Goal: Task Accomplishment & Management: Use online tool/utility

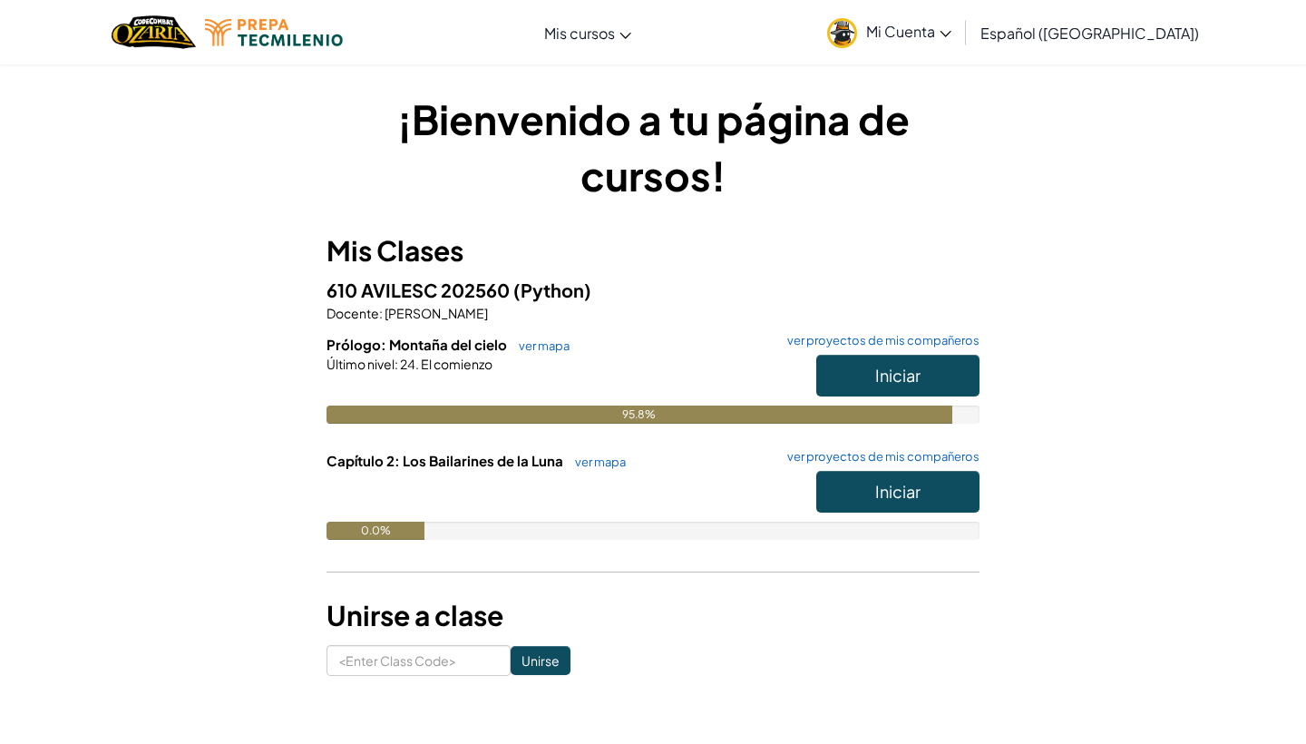
click at [912, 364] on button "Iniciar" at bounding box center [897, 376] width 163 height 42
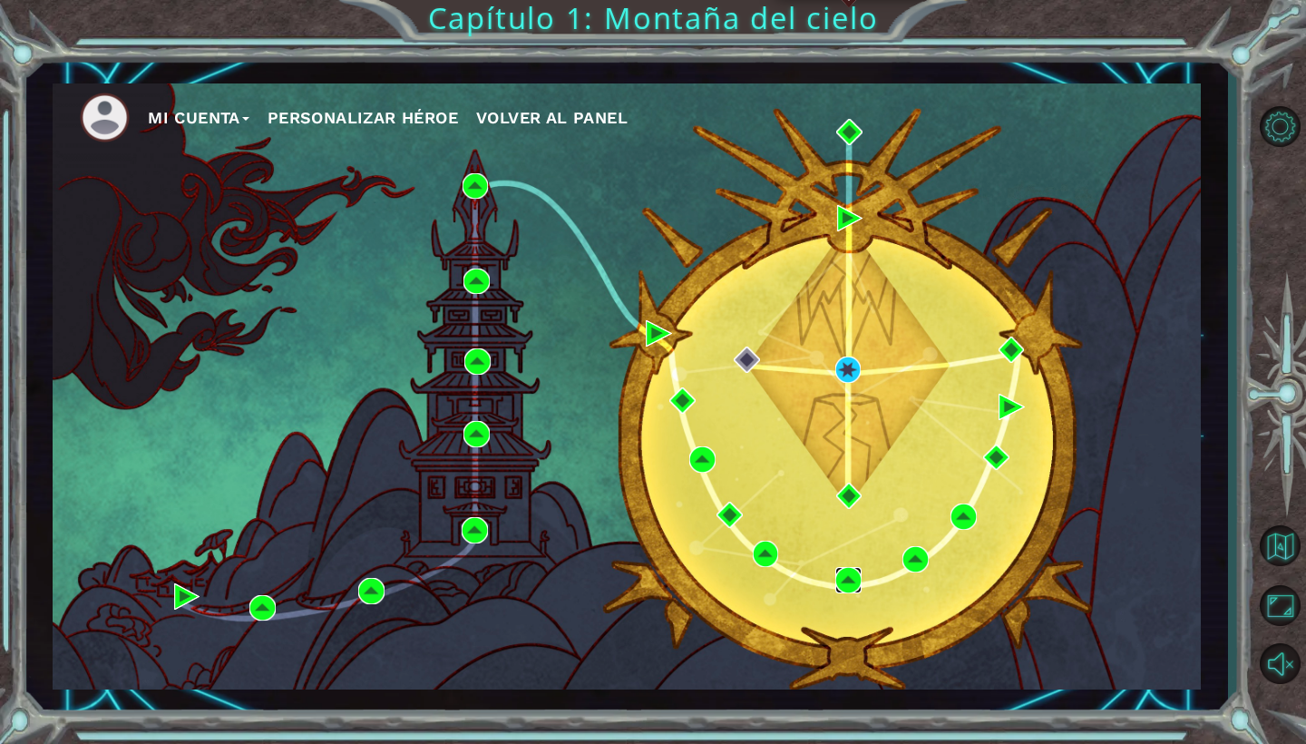
click at [848, 576] on img at bounding box center [848, 580] width 26 height 26
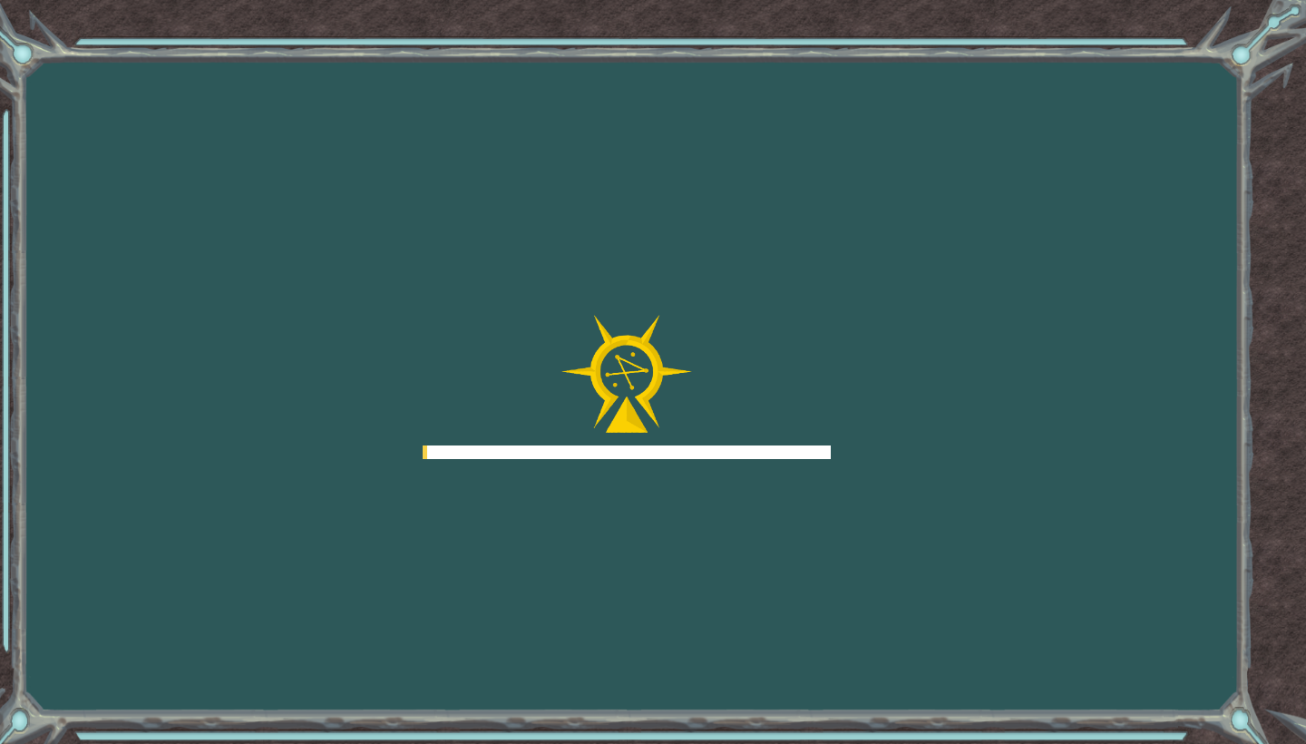
click at [848, 576] on div "Goals Error cargando del servidor Deberás unirte a un curso para jugar a este n…" at bounding box center [653, 372] width 1306 height 744
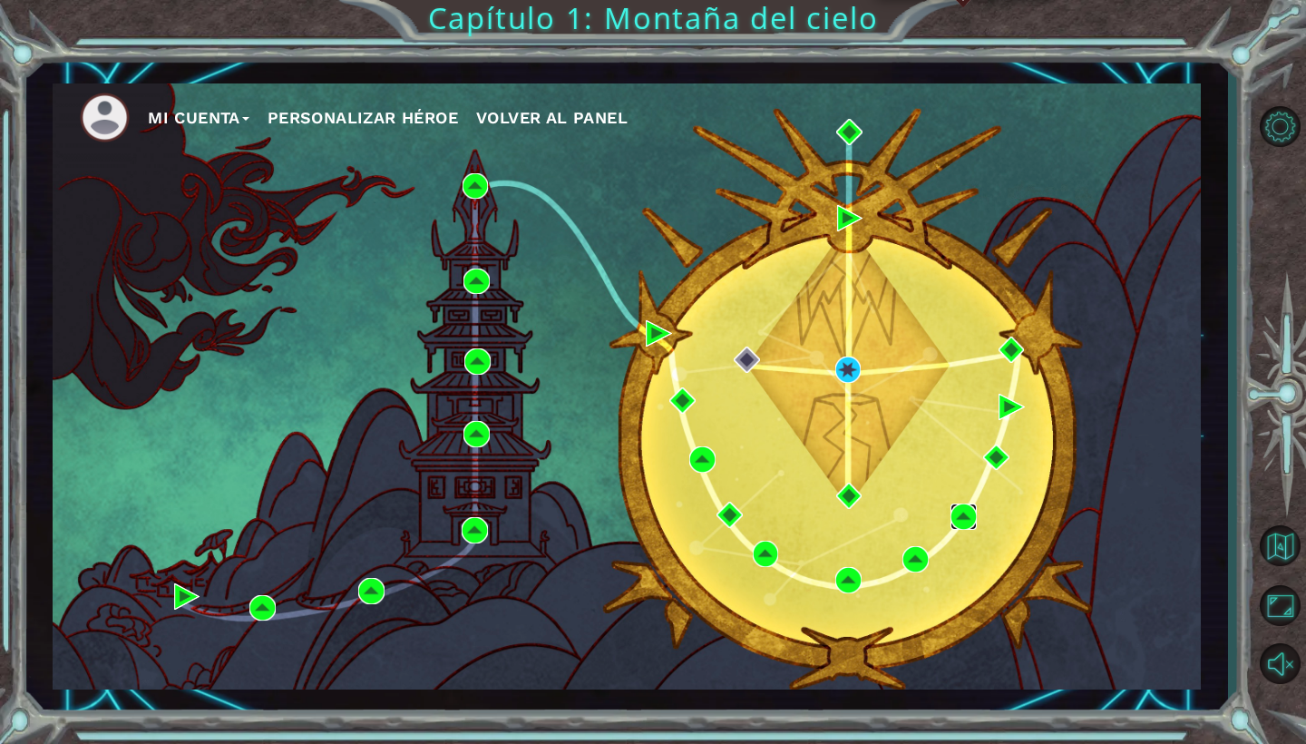
click at [967, 510] on img at bounding box center [964, 516] width 26 height 26
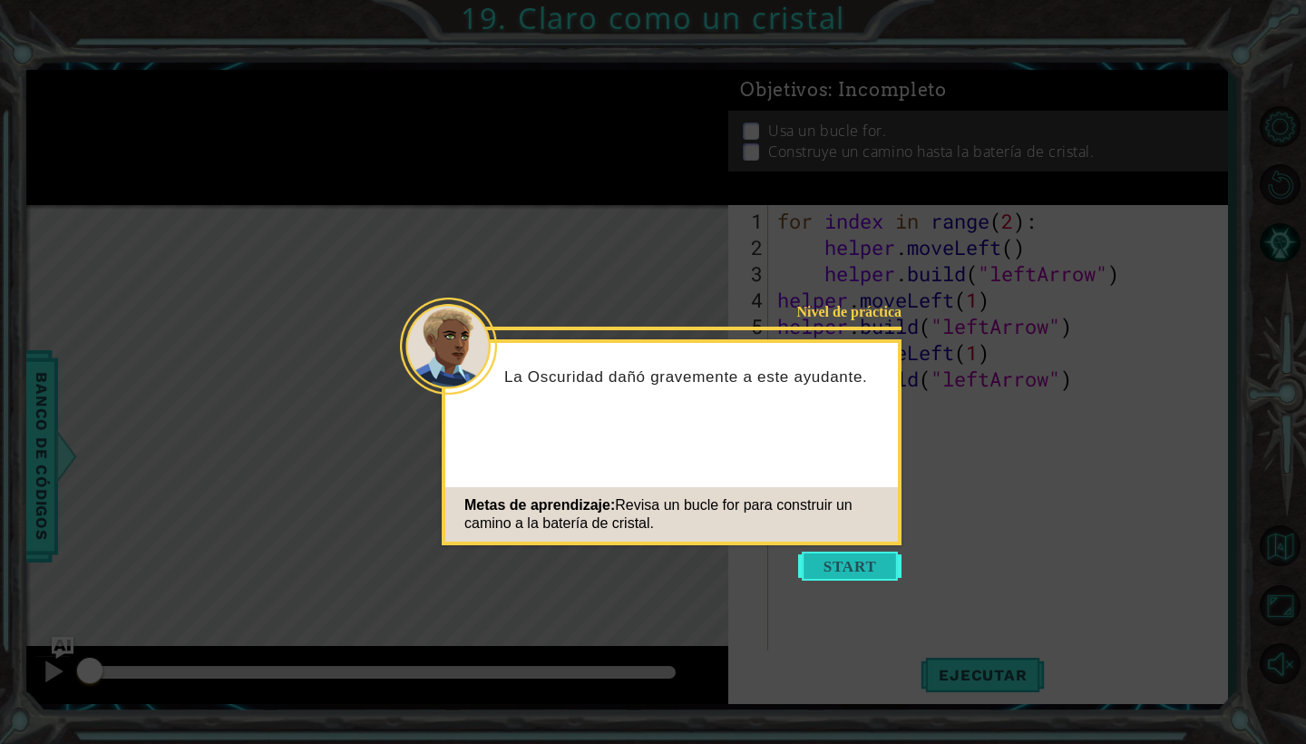
click at [866, 568] on button "Start" at bounding box center [849, 565] width 103 height 29
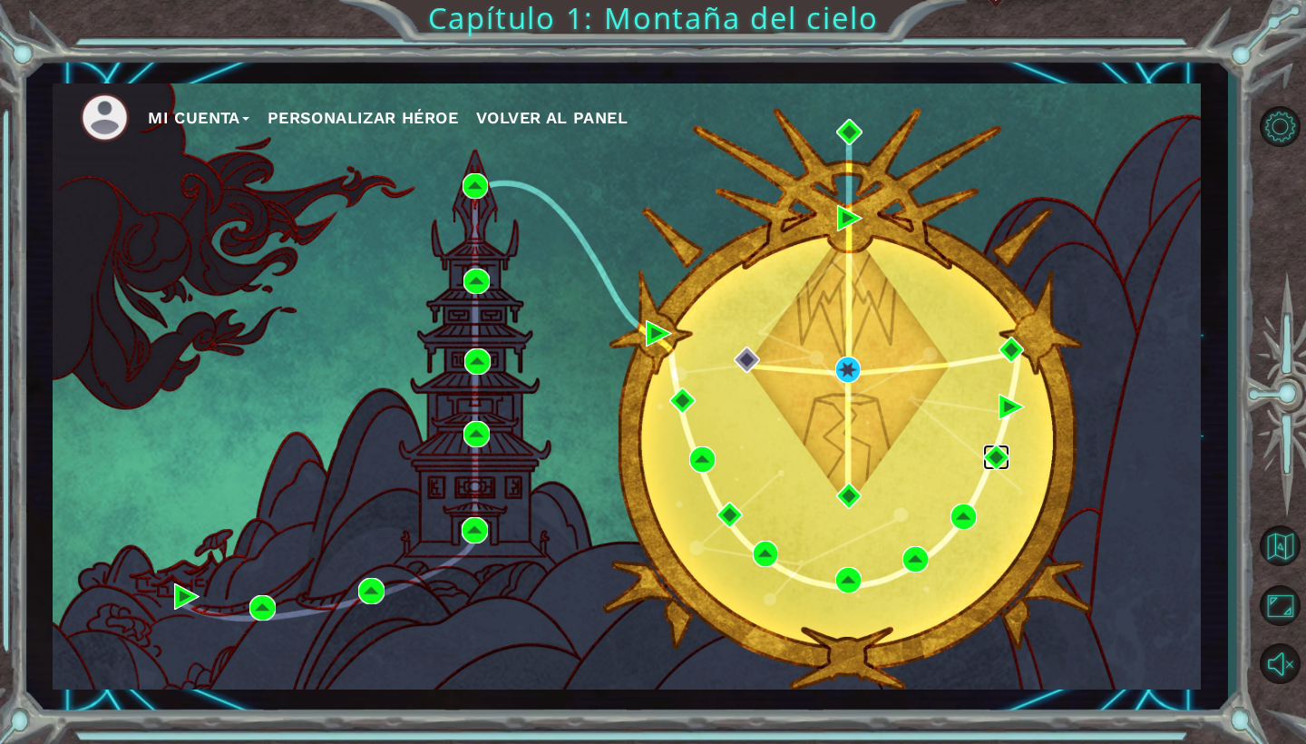
click at [995, 449] on img at bounding box center [996, 457] width 26 height 26
click at [1004, 355] on img at bounding box center [1012, 350] width 26 height 26
click at [1010, 412] on img at bounding box center [1012, 407] width 26 height 26
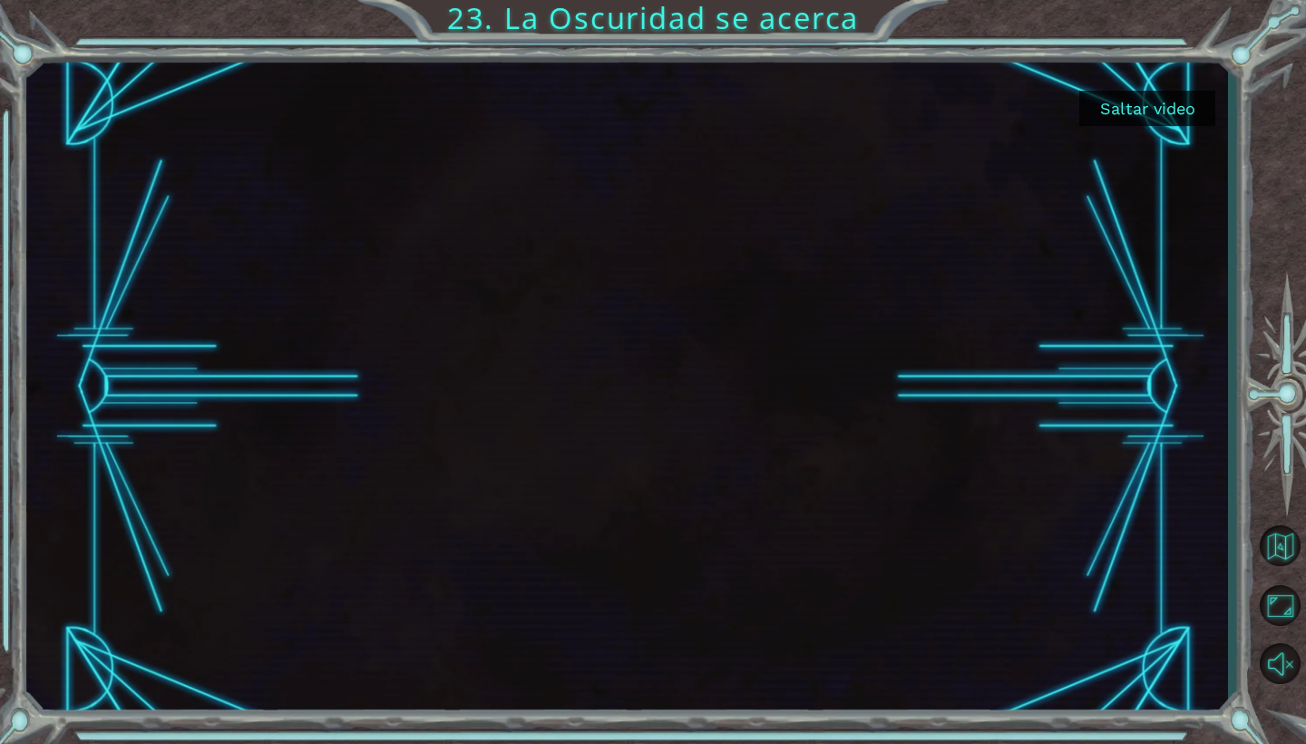
click at [1134, 110] on button "Saltar video" at bounding box center [1147, 108] width 136 height 35
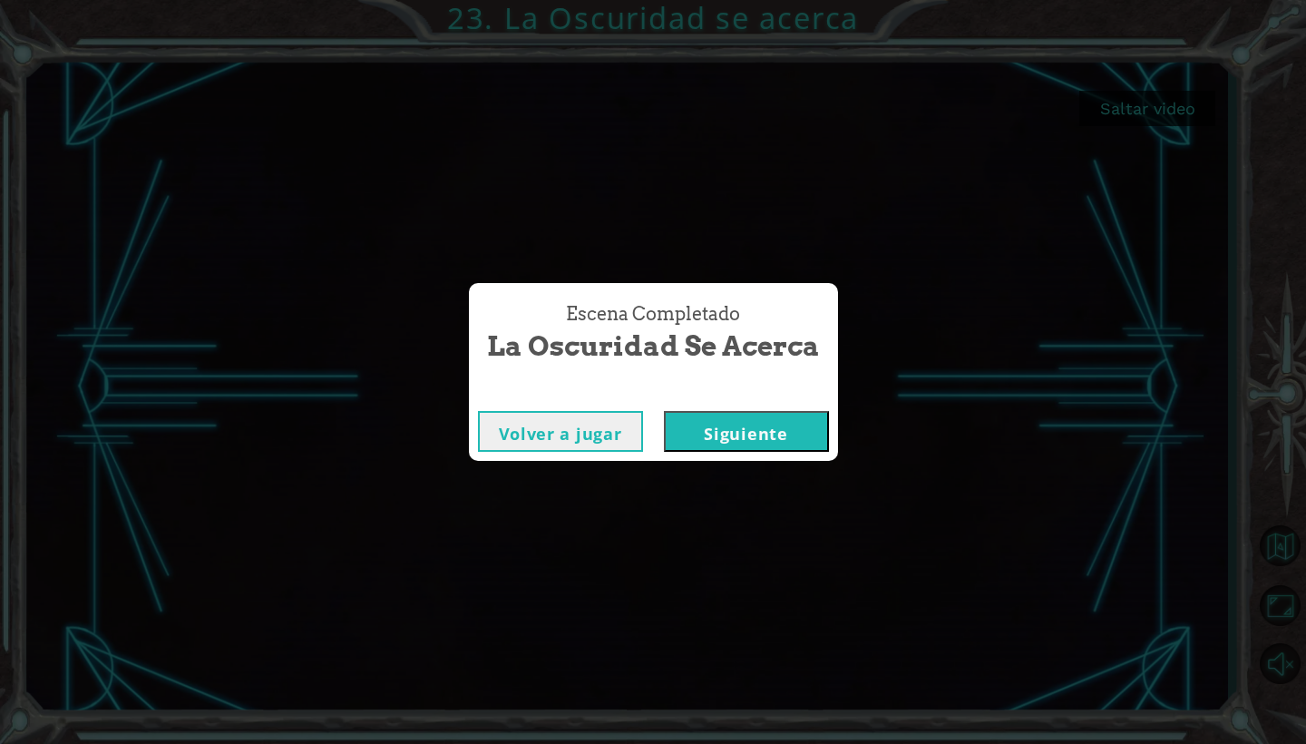
click at [697, 429] on button "Siguiente" at bounding box center [746, 431] width 165 height 41
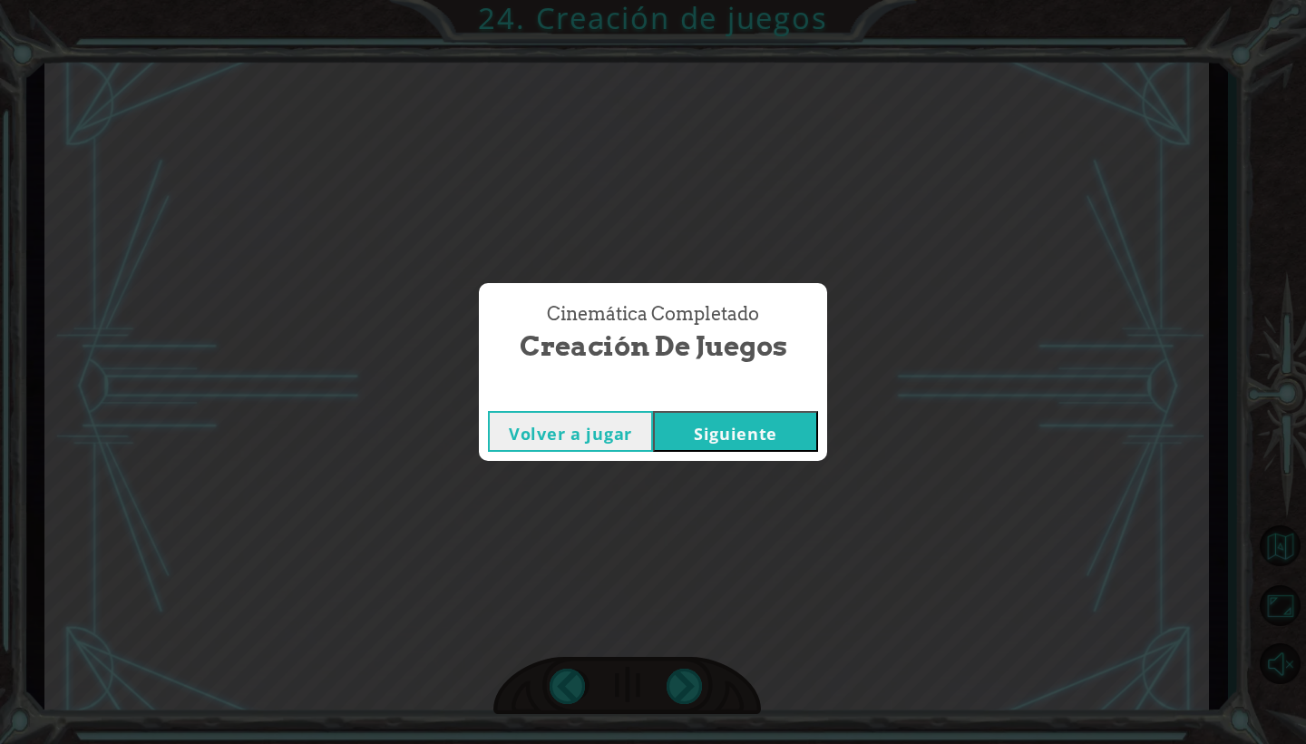
click at [672, 435] on button "Siguiente" at bounding box center [735, 431] width 165 height 41
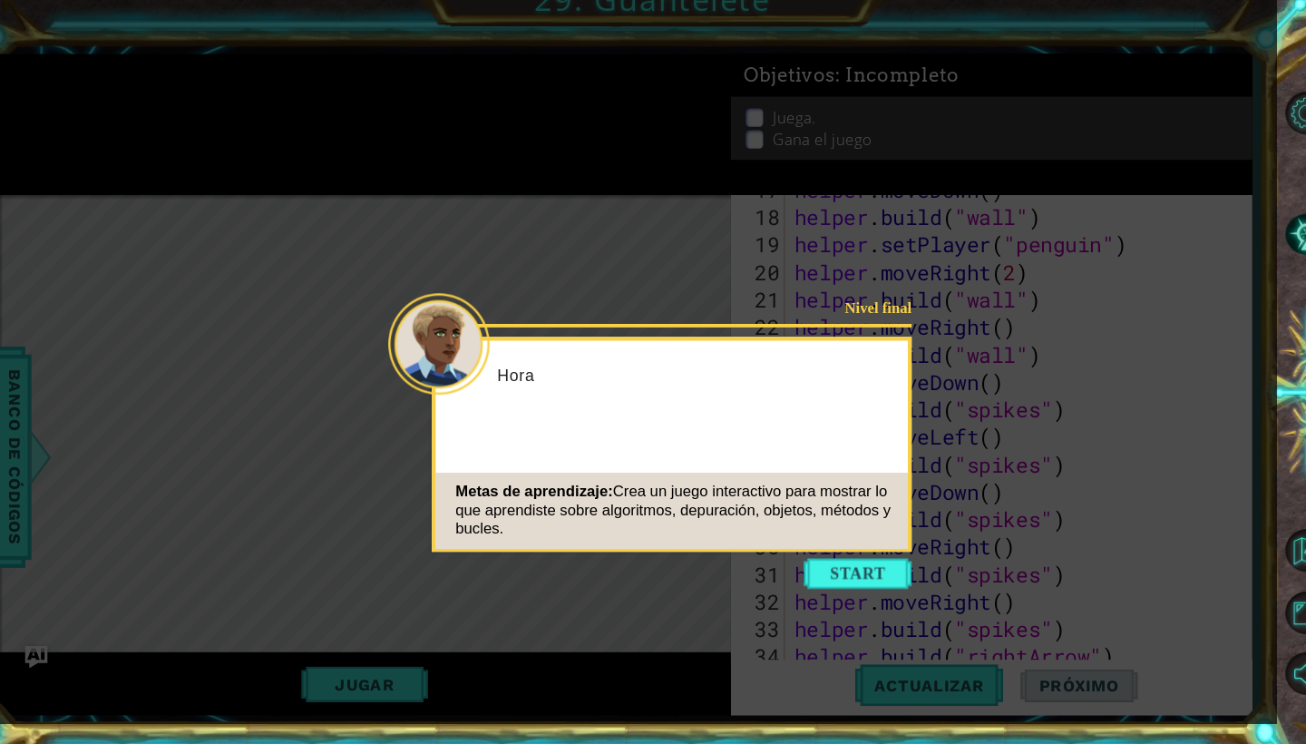
scroll to position [658, 0]
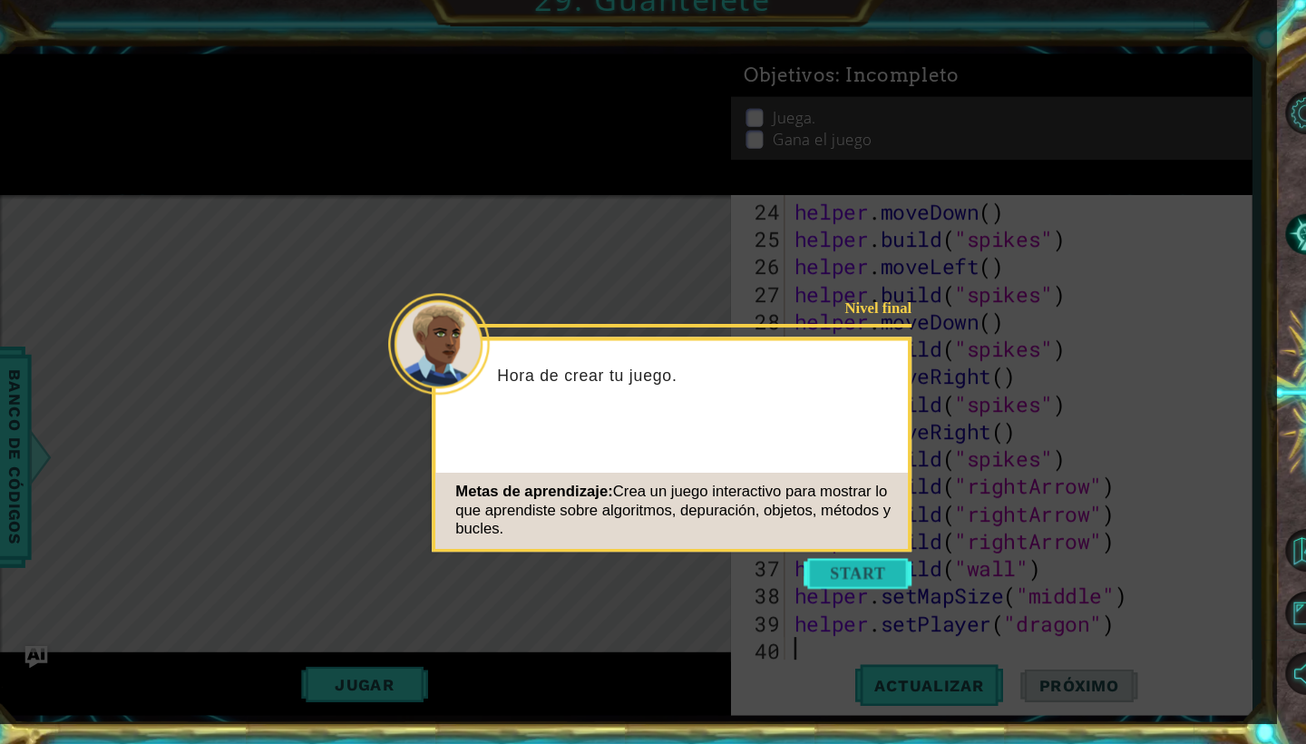
click at [798, 553] on button "Start" at bounding box center [849, 567] width 103 height 29
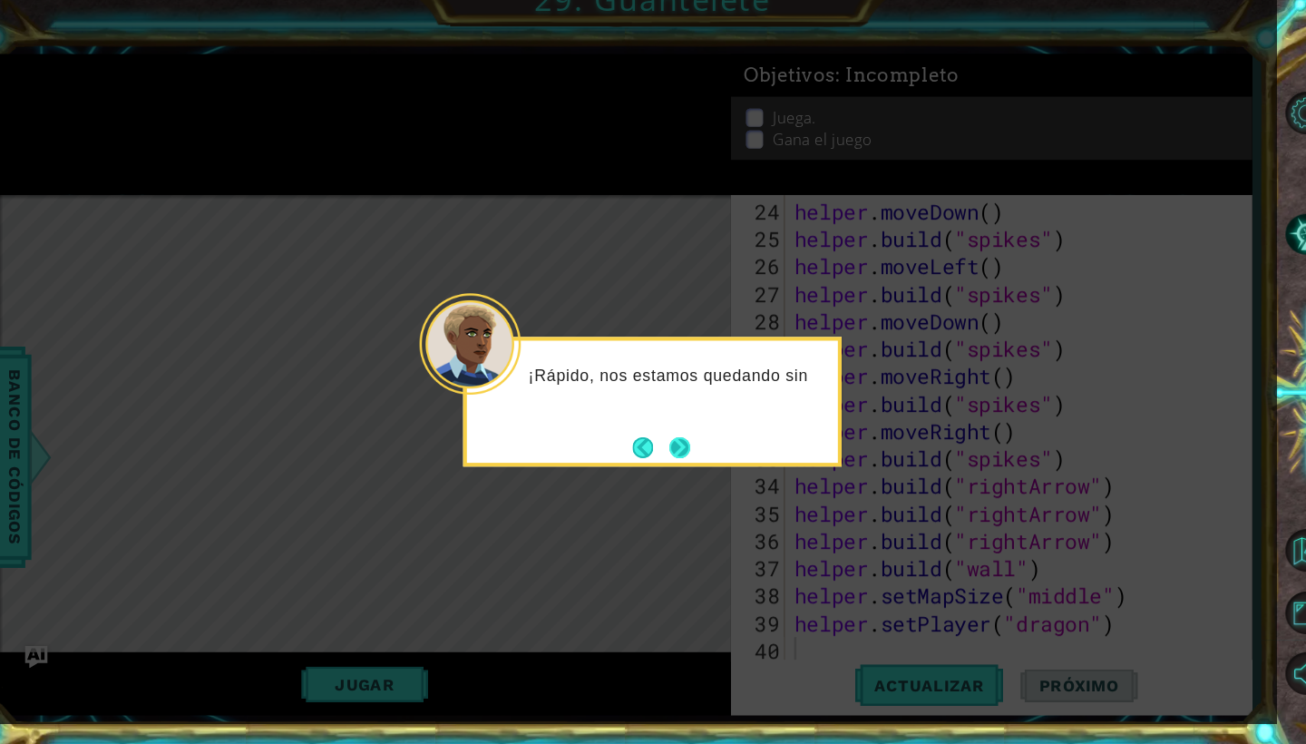
click at [669, 436] on button "Next" at bounding box center [679, 446] width 21 height 21
click at [669, 437] on button "Next" at bounding box center [679, 447] width 20 height 20
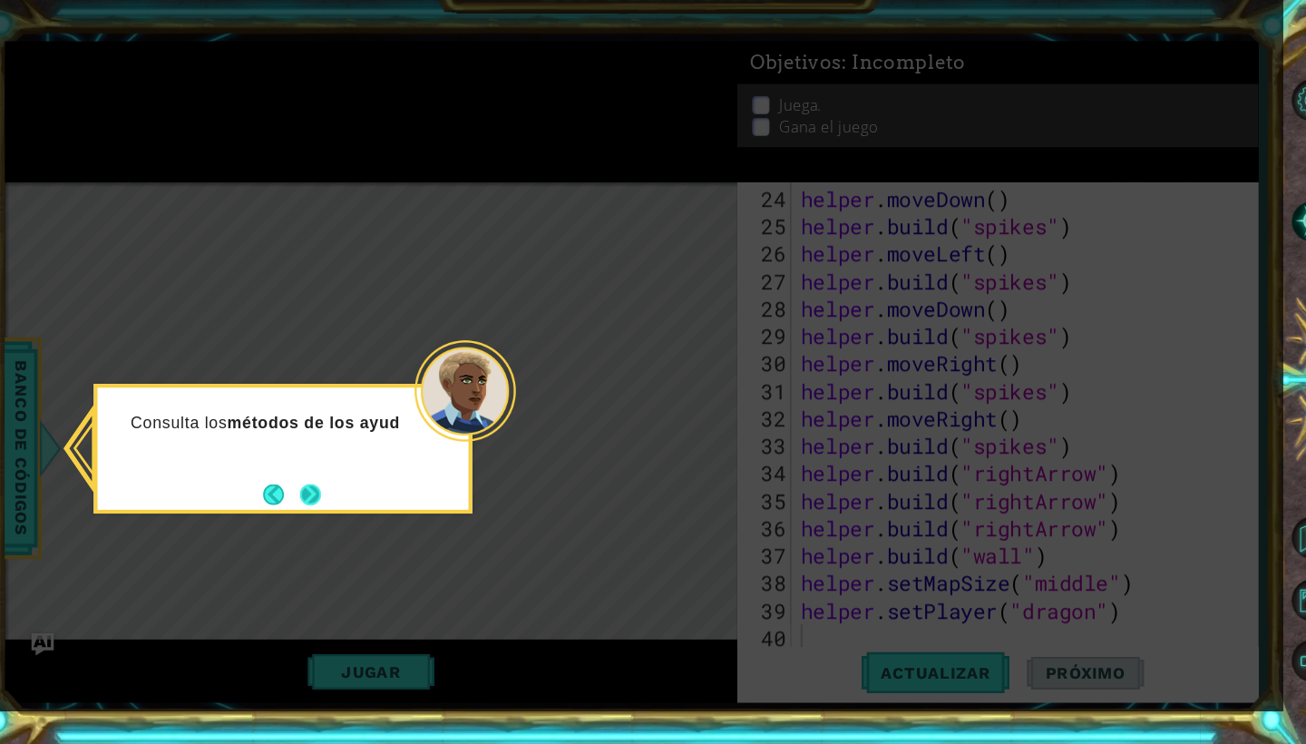
click at [309, 493] on button "Next" at bounding box center [319, 503] width 21 height 21
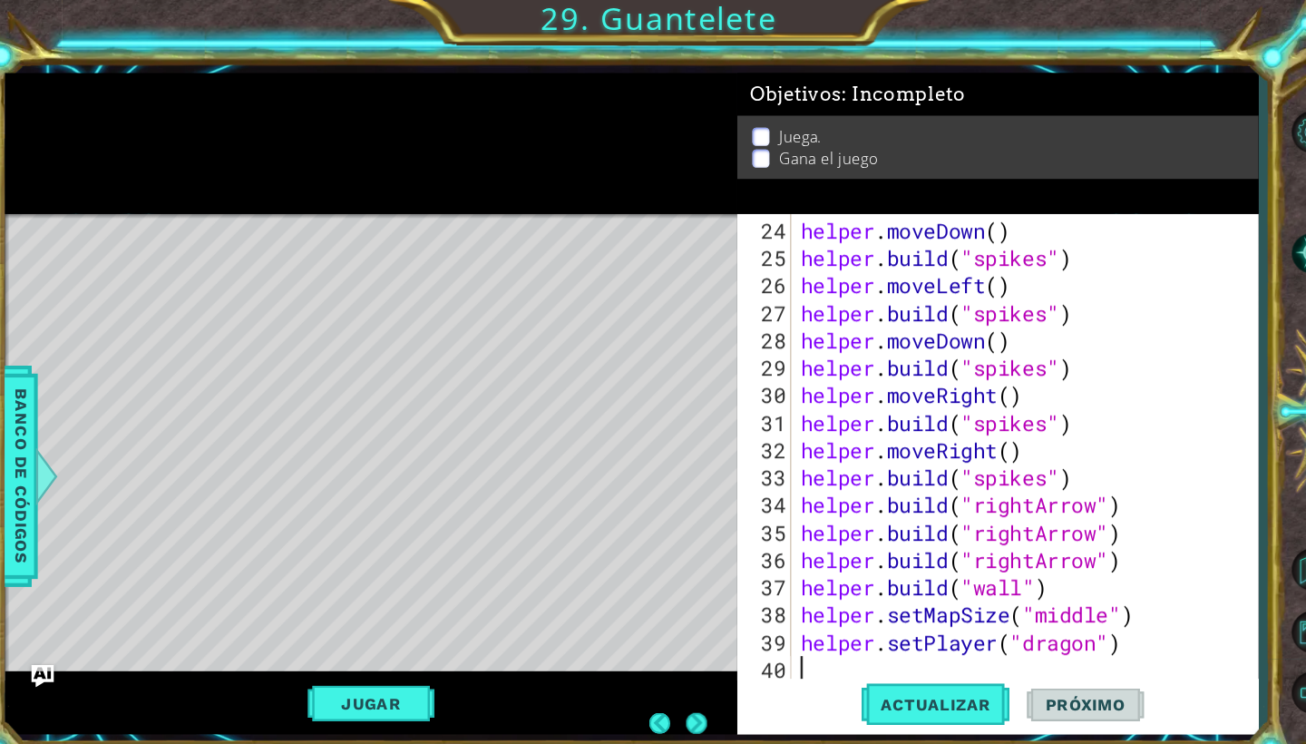
scroll to position [0, 0]
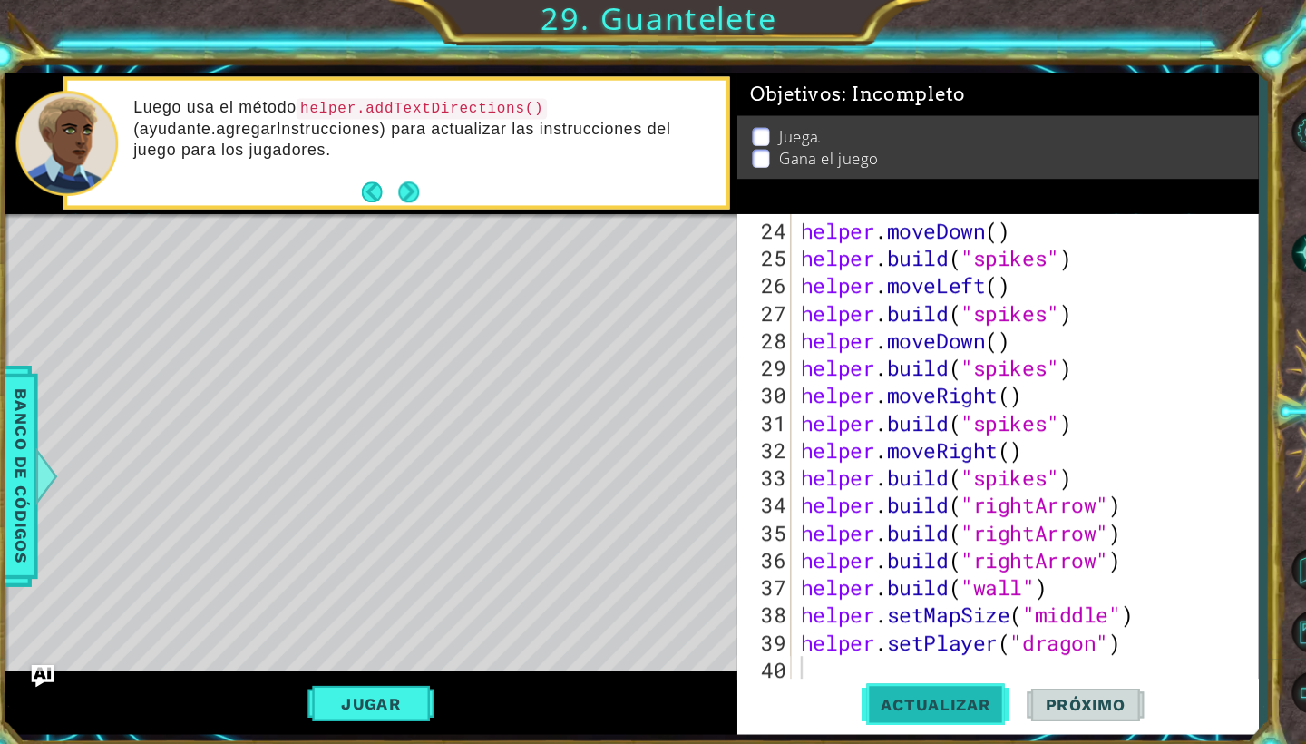
click at [903, 675] on span "Actualizar" at bounding box center [918, 675] width 142 height 18
click at [337, 671] on button "Jugar" at bounding box center [378, 674] width 122 height 34
